Goal: Find specific page/section: Find specific page/section

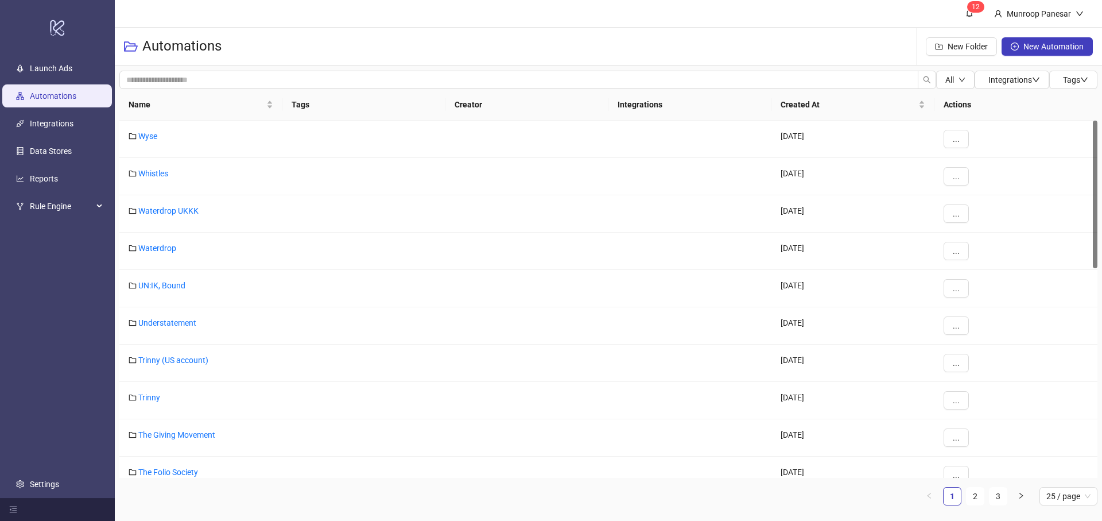
click at [59, 56] on ul "Launch Ads Automations Integrations Data Stores Reports Rule Engine Settings" at bounding box center [57, 276] width 115 height 443
click at [61, 64] on link "Launch Ads" at bounding box center [51, 68] width 42 height 9
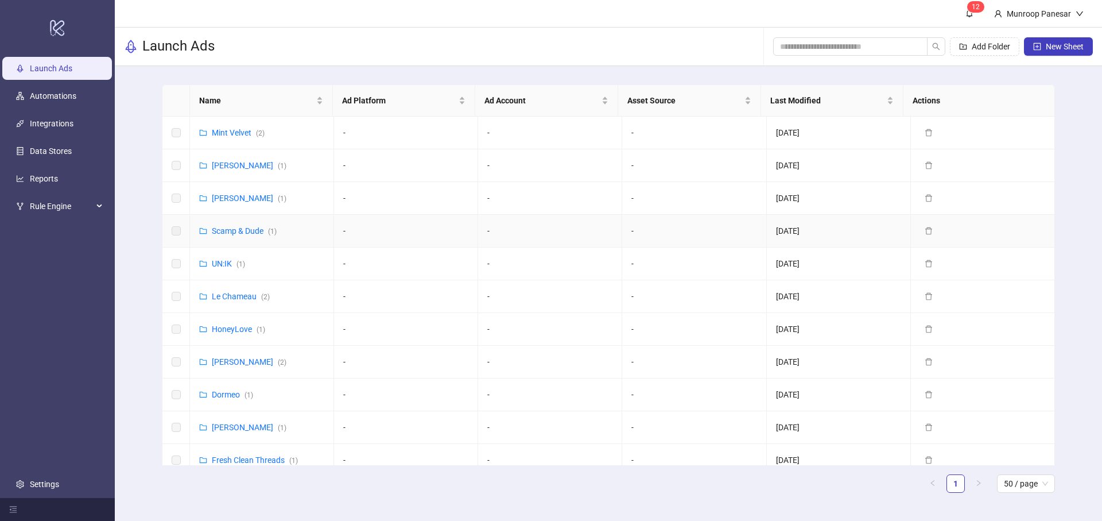
click at [265, 230] on link "Scamp & Dude ( 1 )" at bounding box center [244, 230] width 65 height 9
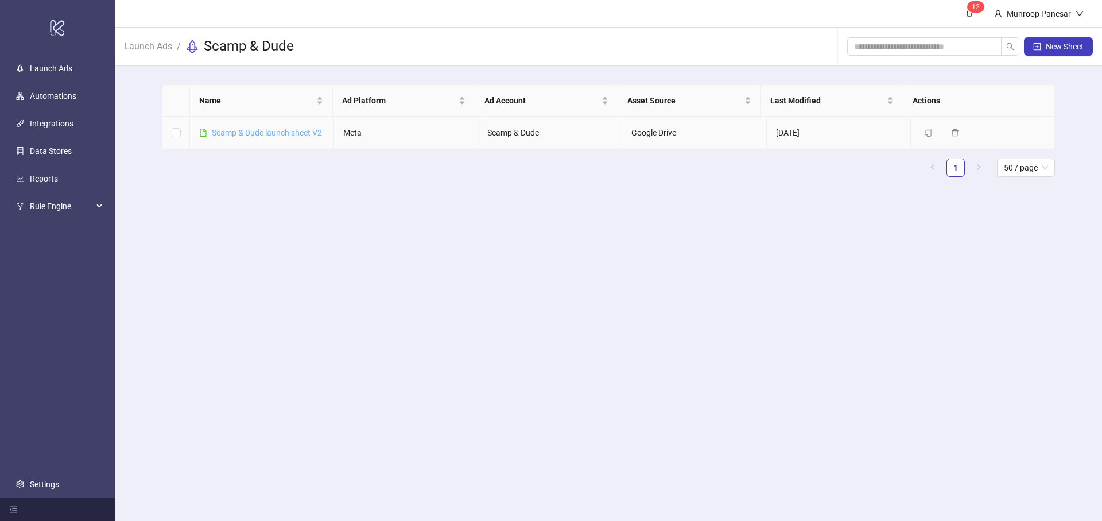
click at [295, 128] on link "Scamp & Dude launch sheet V2" at bounding box center [267, 132] width 110 height 9
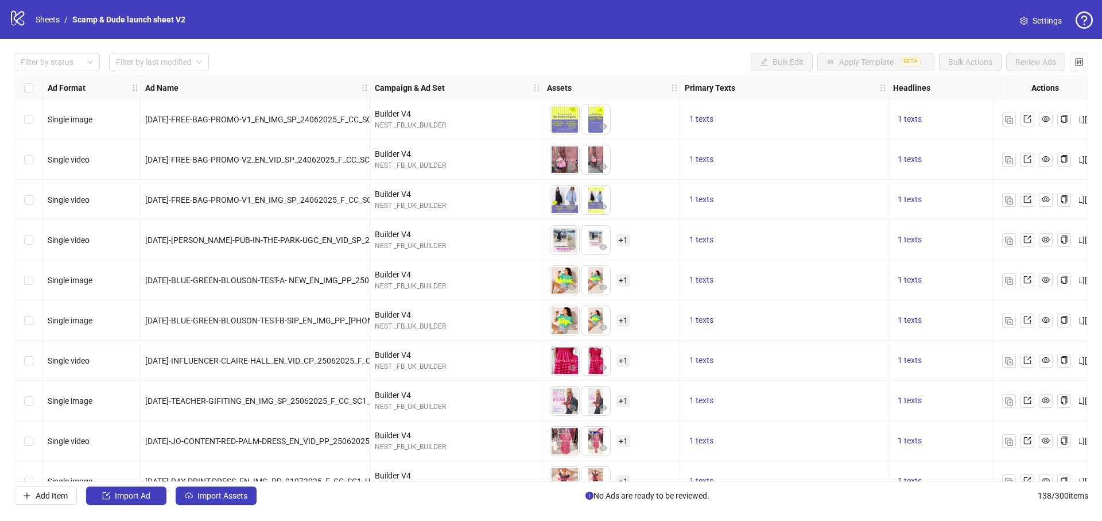
click at [44, 12] on div "logo/logo-mobile Sheets / Scamp & Dude launch sheet V2" at bounding box center [99, 19] width 181 height 21
click at [45, 21] on link "Sheets" at bounding box center [47, 19] width 29 height 13
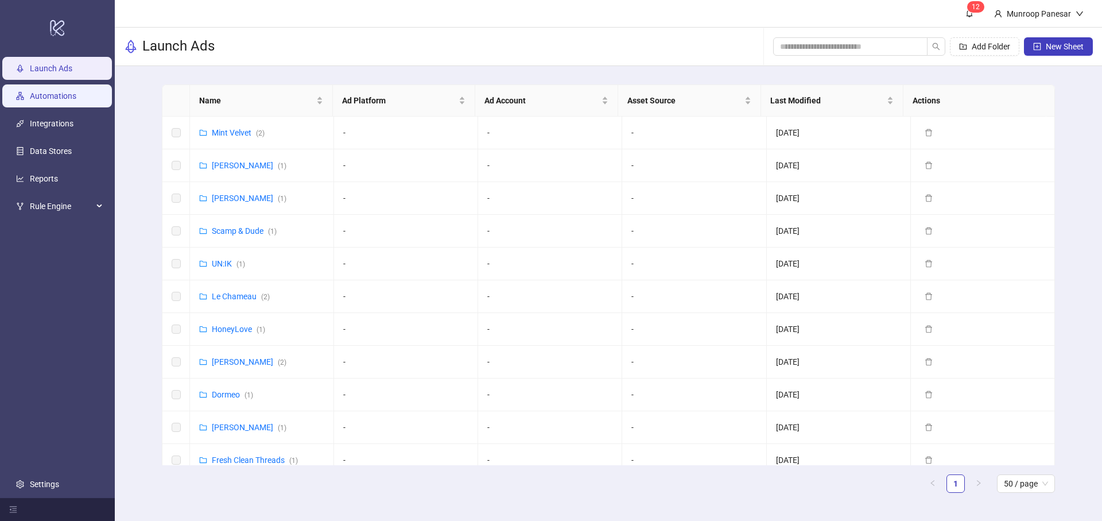
click at [59, 100] on link "Automations" at bounding box center [53, 95] width 47 height 9
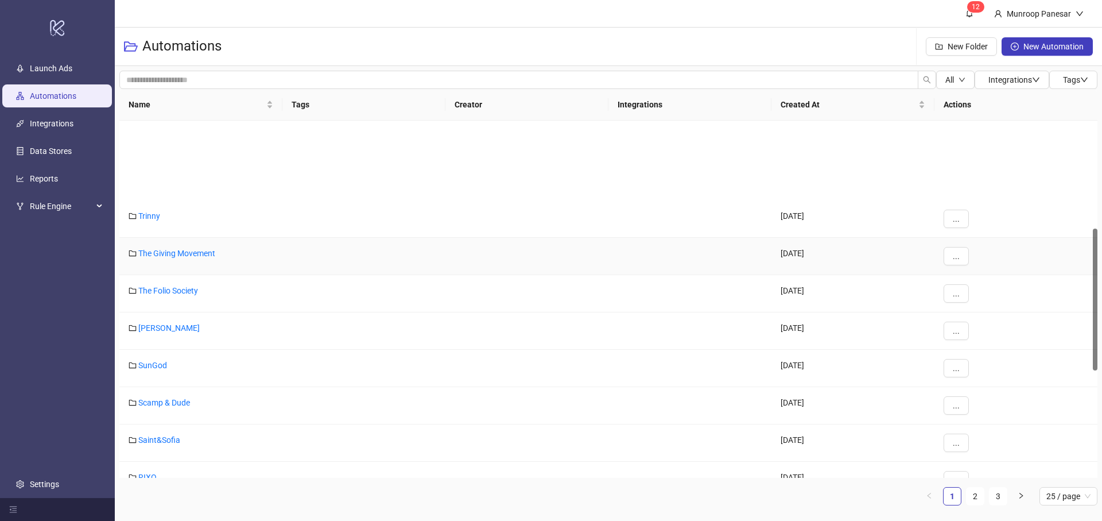
scroll to position [272, 0]
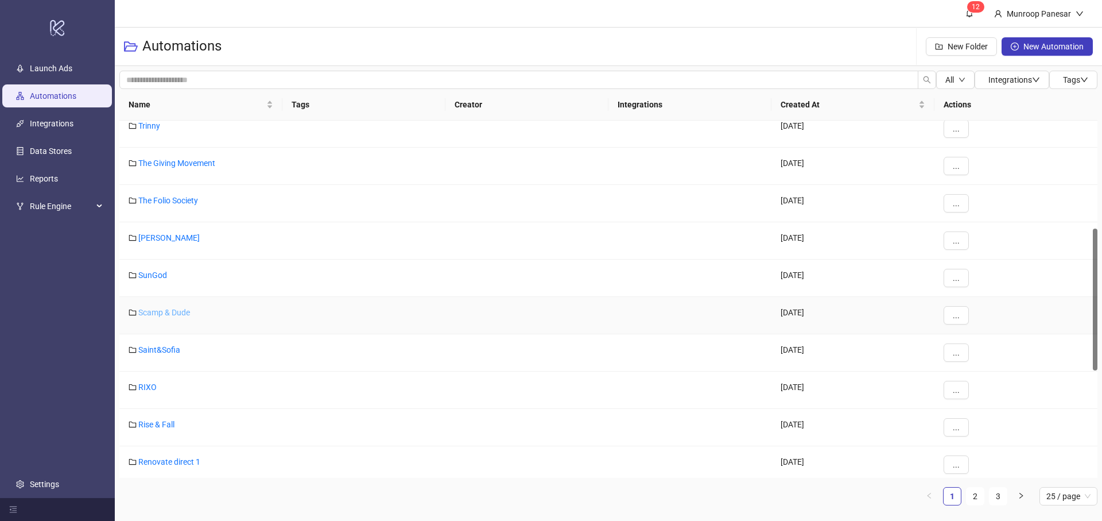
click at [168, 313] on link "Scamp & Dude" at bounding box center [164, 312] width 52 height 9
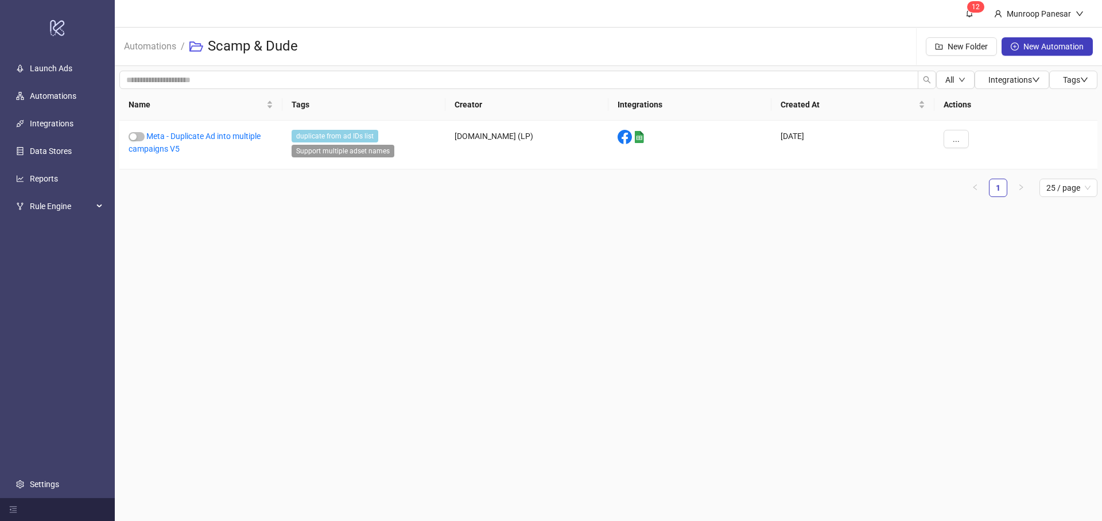
click at [502, 207] on div "All Integrations Tags Name Tags Creator Integrations Created At Actions Meta - …" at bounding box center [609, 138] width 988 height 145
click at [72, 64] on link "Launch Ads" at bounding box center [51, 68] width 42 height 9
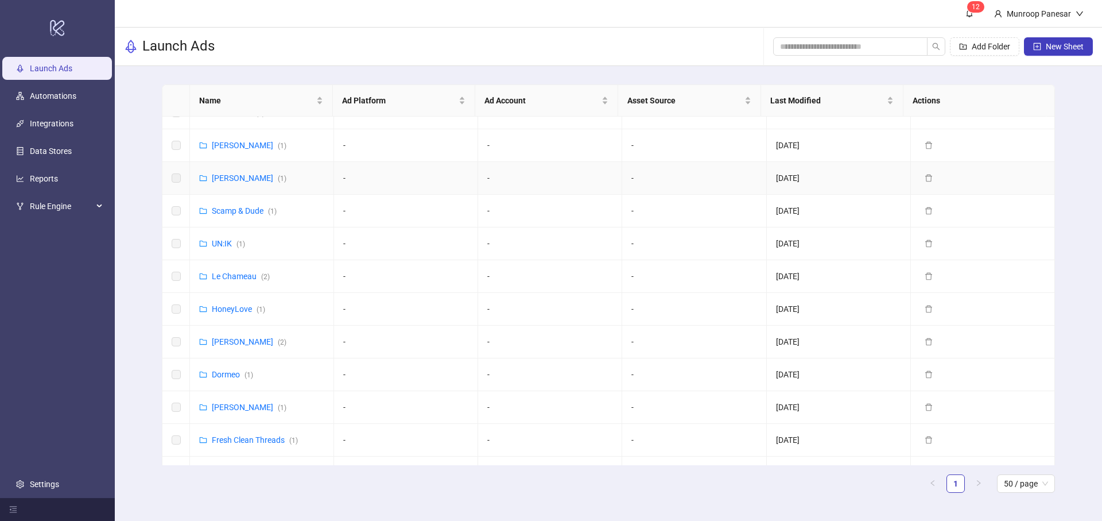
scroll to position [21, 0]
click at [252, 211] on link "Scamp & Dude ( 1 )" at bounding box center [244, 209] width 65 height 9
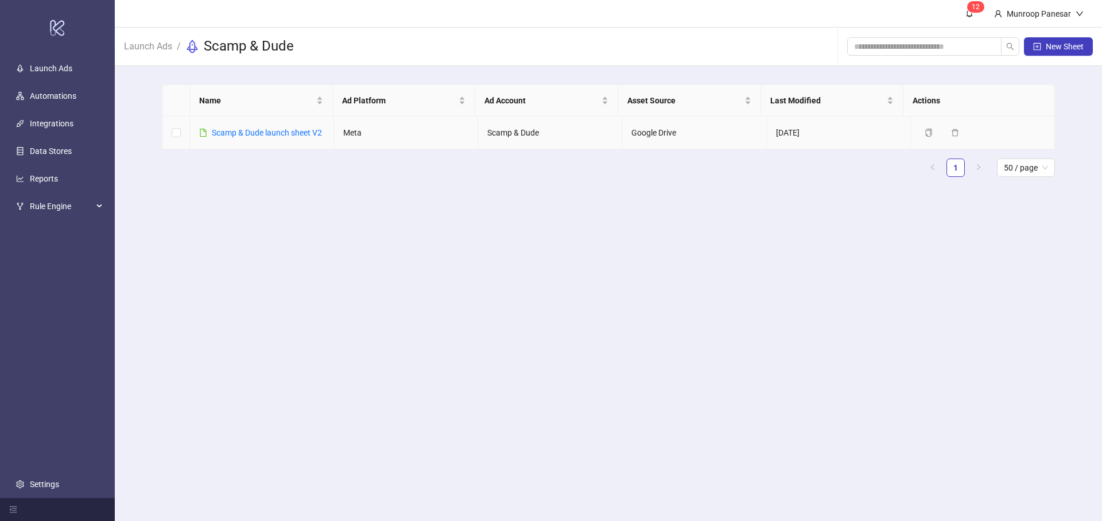
click at [251, 137] on div "Scamp & Dude launch sheet V2" at bounding box center [267, 132] width 110 height 13
click at [245, 50] on h3 "Scamp & Dude" at bounding box center [249, 46] width 90 height 18
drag, startPoint x: 188, startPoint y: 48, endPoint x: 239, endPoint y: 50, distance: 50.6
click at [239, 50] on div "Scamp & Dude" at bounding box center [239, 46] width 109 height 18
drag, startPoint x: 299, startPoint y: 49, endPoint x: 180, endPoint y: 48, distance: 118.9
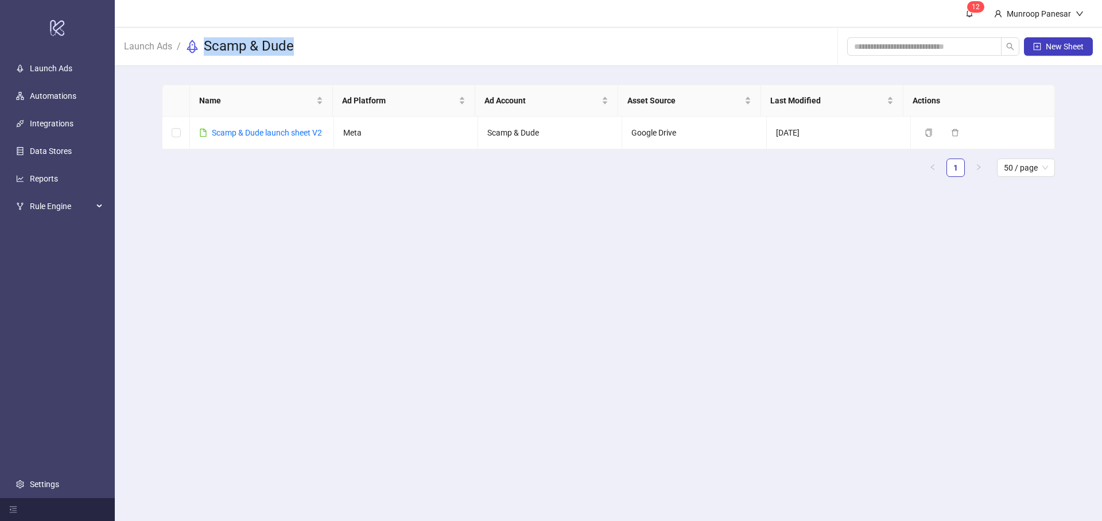
click at [180, 48] on div "Launch Ads / Scamp & Dude New Sheet" at bounding box center [609, 47] width 988 height 38
click at [342, 49] on div "Launch Ads / Scamp & Dude New Sheet" at bounding box center [609, 47] width 988 height 38
click at [57, 24] on icon at bounding box center [57, 28] width 14 height 16
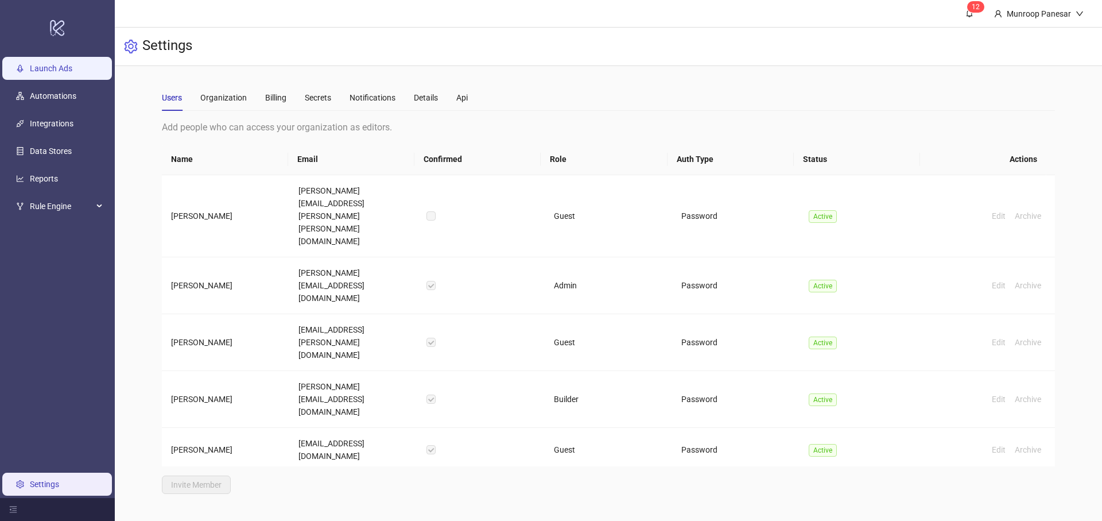
click at [57, 64] on link "Launch Ads" at bounding box center [51, 68] width 42 height 9
